Goal: Task Accomplishment & Management: Use online tool/utility

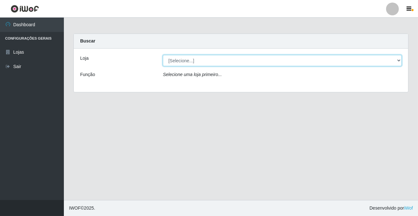
click at [203, 65] on select "[Selecione...] Rede Potiguar 2 - Macaíba" at bounding box center [282, 60] width 239 height 11
select select "101"
click at [163, 55] on select "[Selecione...] Rede Potiguar 2 - Macaíba" at bounding box center [282, 60] width 239 height 11
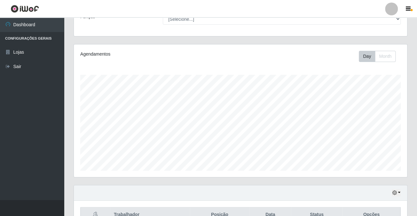
scroll to position [94, 0]
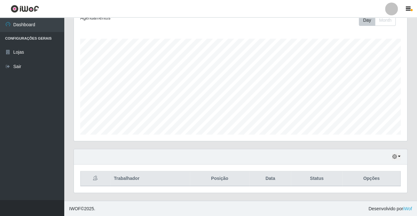
drag, startPoint x: 416, startPoint y: 94, endPoint x: 417, endPoint y: 67, distance: 26.9
click at [417, 67] on html "Perfil Alterar Senha Sair Dashboard Configurações Gerais Lojas Sair Carregando.…" at bounding box center [208, 61] width 417 height 310
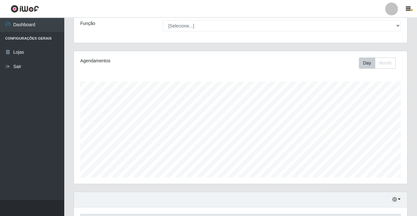
scroll to position [34, 0]
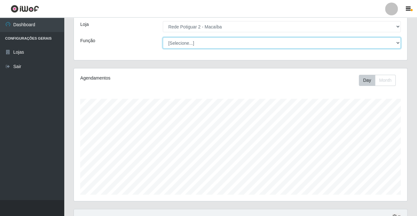
click at [396, 42] on select "[Selecione...] ASG ASG + ASG ++ Auxiliar de Estoque Balconista Embalador Reposi…" at bounding box center [282, 42] width 238 height 11
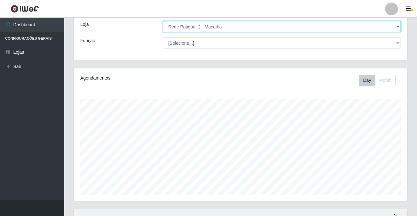
click at [397, 26] on select "[Selecione...] Rede Potiguar 2 - Macaíba" at bounding box center [282, 26] width 238 height 11
click at [163, 21] on select "[Selecione...] Rede Potiguar 2 - Macaíba" at bounding box center [282, 26] width 238 height 11
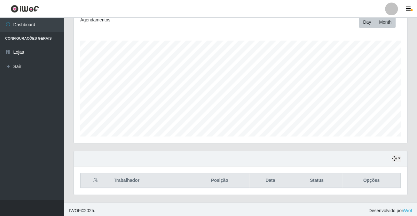
scroll to position [94, 0]
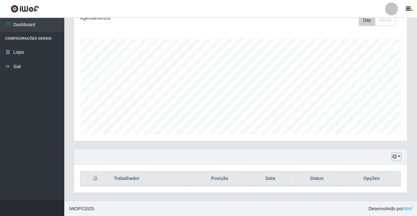
click at [398, 153] on button "button" at bounding box center [395, 156] width 9 height 7
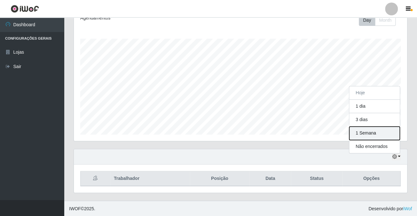
click at [370, 131] on button "1 Semana" at bounding box center [374, 132] width 50 height 13
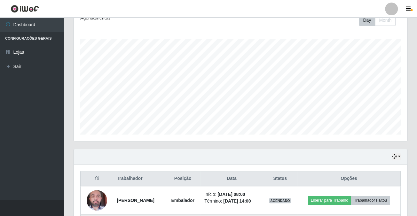
scroll to position [208, 0]
